Goal: Transaction & Acquisition: Obtain resource

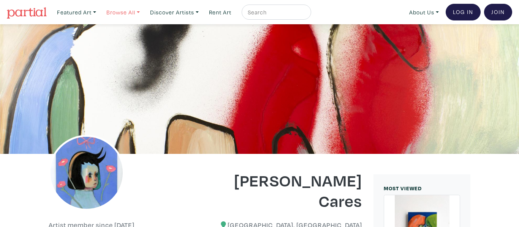
click at [99, 11] on link "Browse All" at bounding box center [77, 13] width 46 height 16
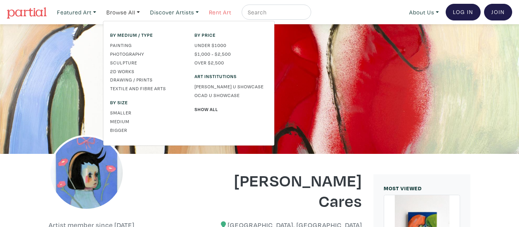
click at [222, 12] on link "Rent Art" at bounding box center [219, 13] width 29 height 16
